Goal: Task Accomplishment & Management: Use online tool/utility

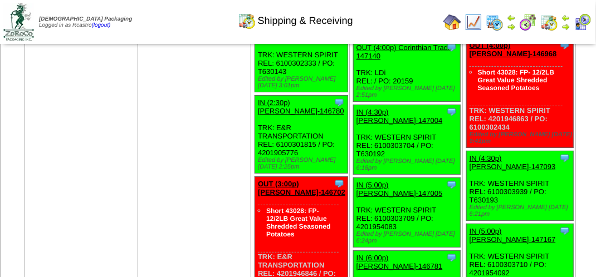
scroll to position [1337, 0]
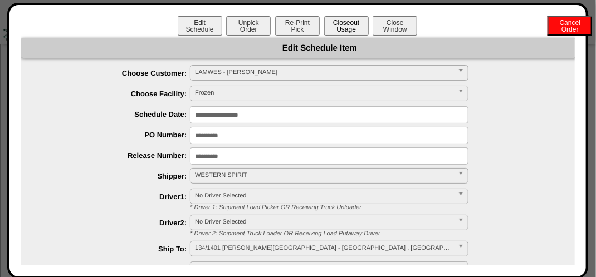
click at [359, 25] on button "Closeout Usage" at bounding box center [346, 25] width 45 height 19
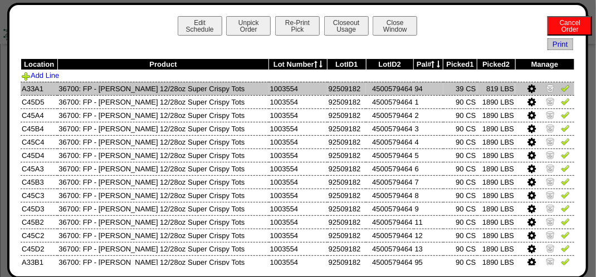
drag, startPoint x: 555, startPoint y: 86, endPoint x: 556, endPoint y: 94, distance: 8.4
click at [561, 86] on img at bounding box center [565, 88] width 9 height 9
click at [556, 95] on td at bounding box center [544, 88] width 59 height 13
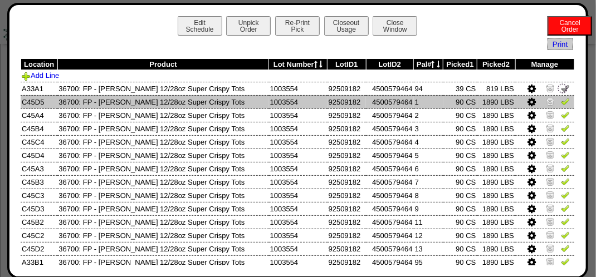
drag, startPoint x: 555, startPoint y: 100, endPoint x: 552, endPoint y: 107, distance: 7.6
click at [561, 101] on img at bounding box center [565, 101] width 9 height 9
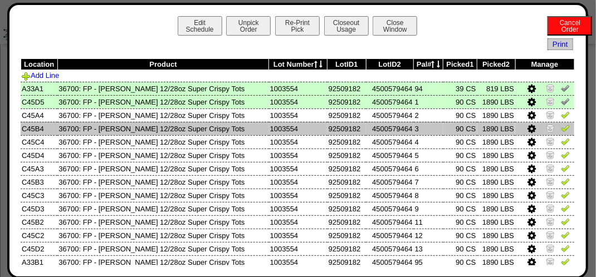
click at [561, 125] on img at bounding box center [565, 128] width 9 height 9
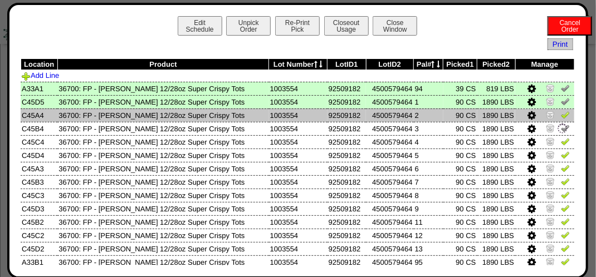
click at [561, 116] on img at bounding box center [565, 114] width 9 height 9
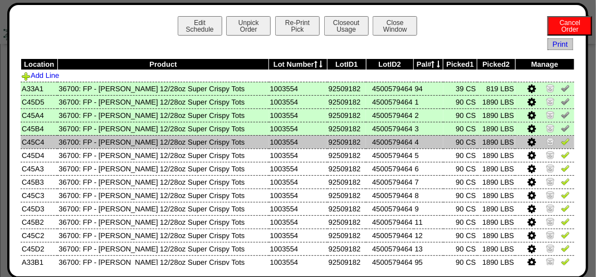
click at [555, 139] on td at bounding box center [544, 141] width 59 height 13
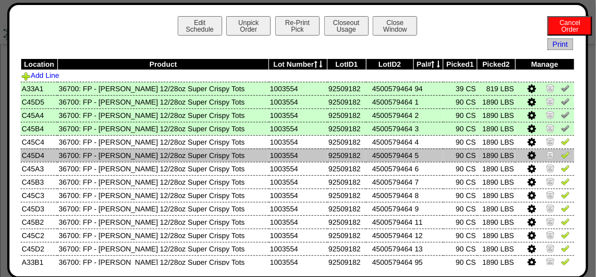
drag, startPoint x: 557, startPoint y: 156, endPoint x: 554, endPoint y: 151, distance: 5.7
click at [561, 156] on img at bounding box center [565, 154] width 9 height 9
click at [561, 146] on img at bounding box center [565, 141] width 9 height 9
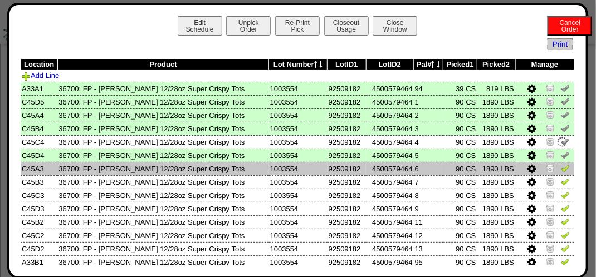
click at [554, 165] on td at bounding box center [544, 168] width 59 height 13
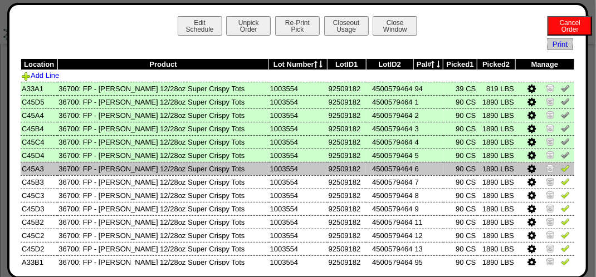
click at [559, 175] on td at bounding box center [544, 168] width 59 height 13
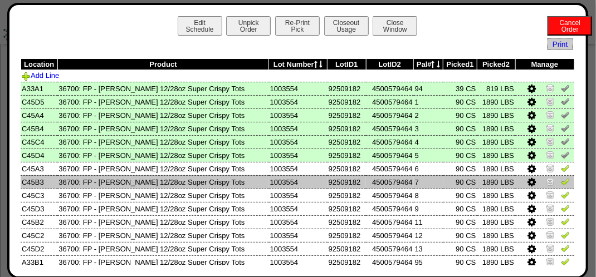
click at [561, 181] on img at bounding box center [565, 181] width 9 height 9
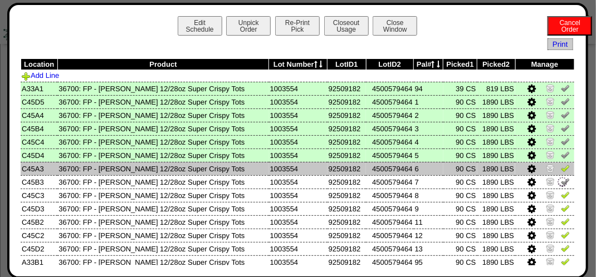
drag, startPoint x: 557, startPoint y: 164, endPoint x: 552, endPoint y: 173, distance: 9.5
click at [561, 165] on img at bounding box center [565, 168] width 9 height 9
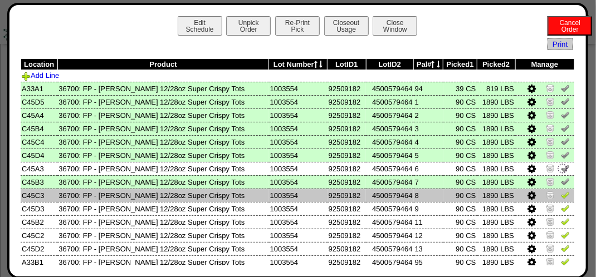
click at [561, 196] on img at bounding box center [565, 194] width 9 height 9
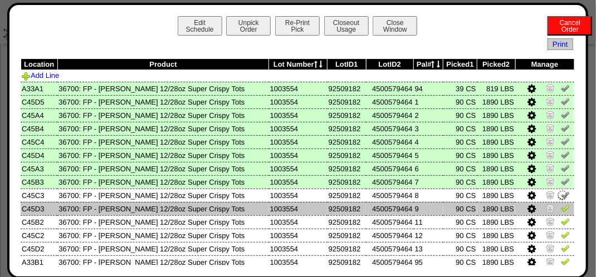
click at [561, 209] on img at bounding box center [565, 208] width 9 height 9
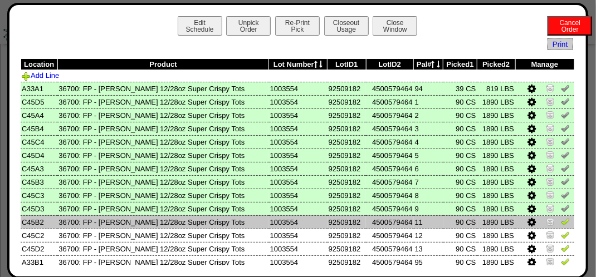
drag, startPoint x: 553, startPoint y: 232, endPoint x: 554, endPoint y: 222, distance: 10.0
click at [561, 231] on img at bounding box center [565, 235] width 9 height 9
click at [561, 218] on img at bounding box center [565, 221] width 9 height 9
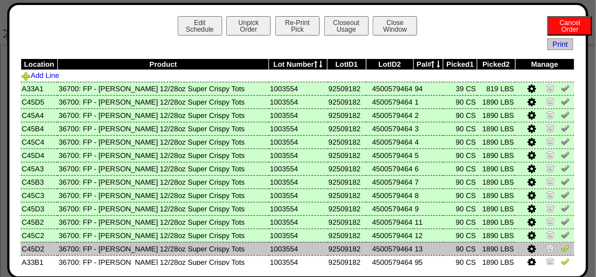
click at [561, 248] on img at bounding box center [565, 248] width 9 height 9
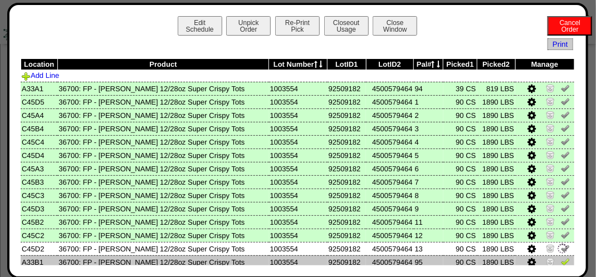
click at [561, 262] on img at bounding box center [565, 261] width 9 height 9
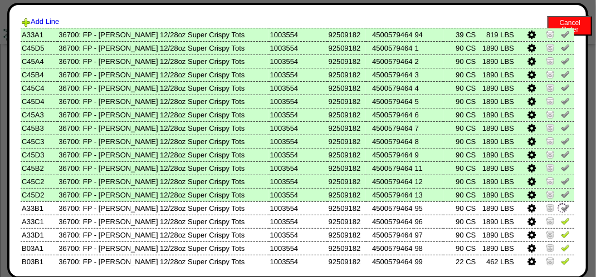
scroll to position [87, 0]
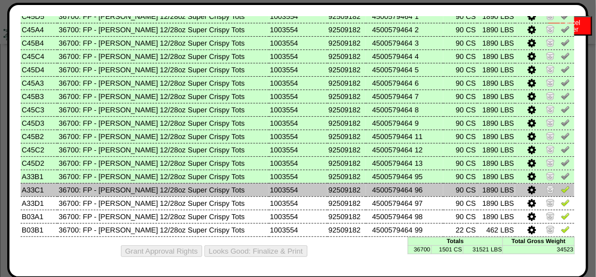
click at [561, 188] on img at bounding box center [565, 189] width 9 height 9
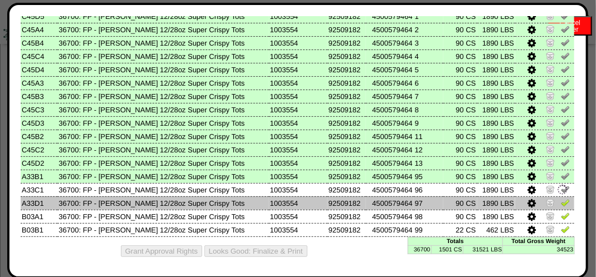
click at [561, 201] on img at bounding box center [565, 202] width 9 height 9
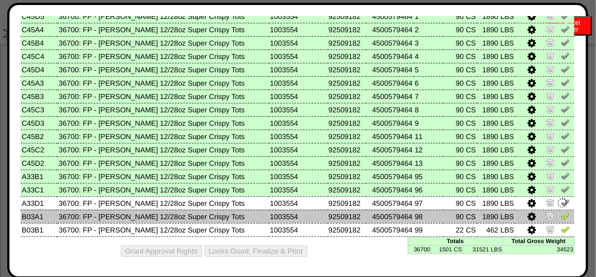
click at [561, 213] on img at bounding box center [565, 216] width 9 height 9
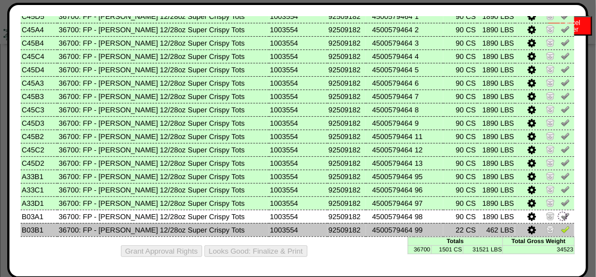
click at [561, 225] on img at bounding box center [565, 229] width 9 height 9
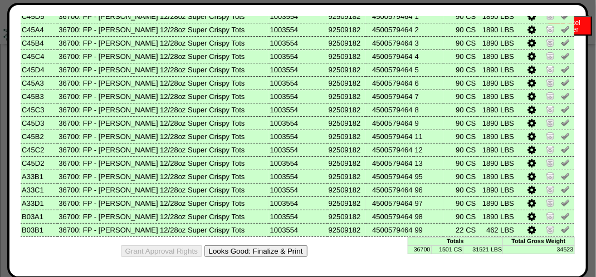
scroll to position [1615, 0]
click at [295, 248] on button "Looks Good: Finalize & Print" at bounding box center [255, 252] width 103 height 12
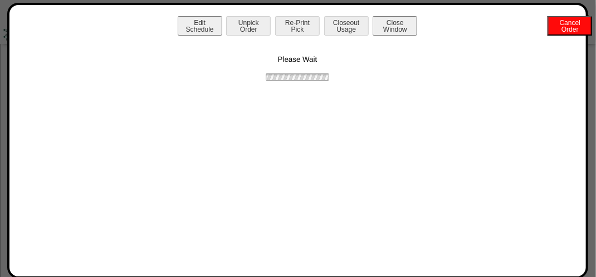
scroll to position [0, 0]
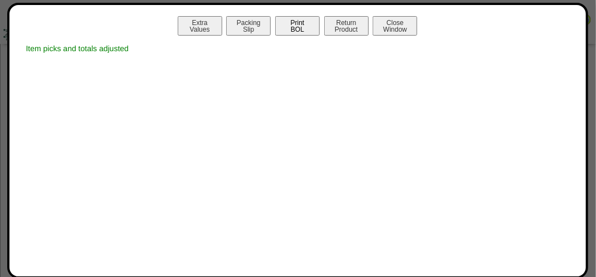
click at [304, 25] on button "Print BOL" at bounding box center [297, 25] width 45 height 19
